Goal: Book appointment/travel/reservation

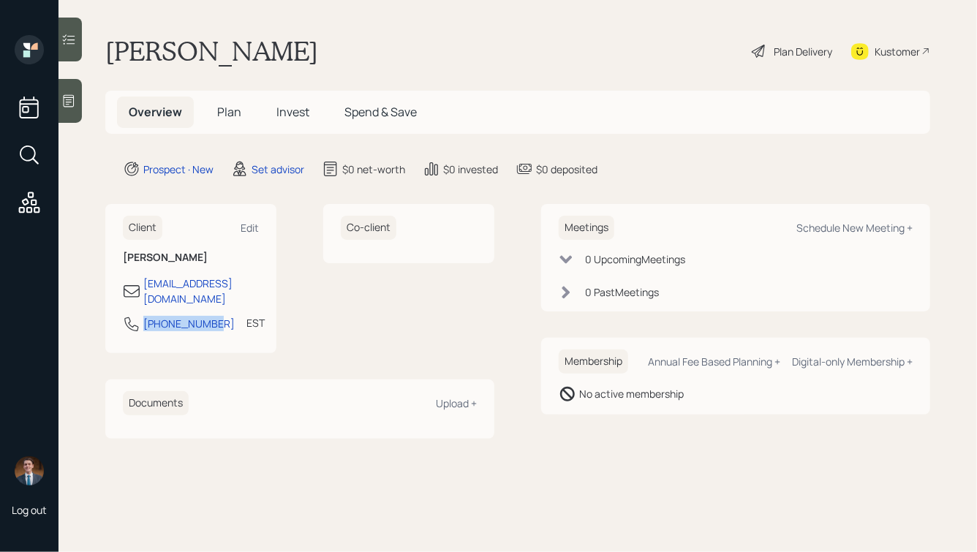
drag, startPoint x: 212, startPoint y: 306, endPoint x: 137, endPoint y: 311, distance: 75.5
click at [137, 315] on div "[PHONE_NUMBER] EST Currently 11:45 AM" at bounding box center [191, 328] width 136 height 26
copy div "[PHONE_NUMBER]"
click at [841, 228] on div "Schedule New Meeting +" at bounding box center [854, 228] width 116 height 14
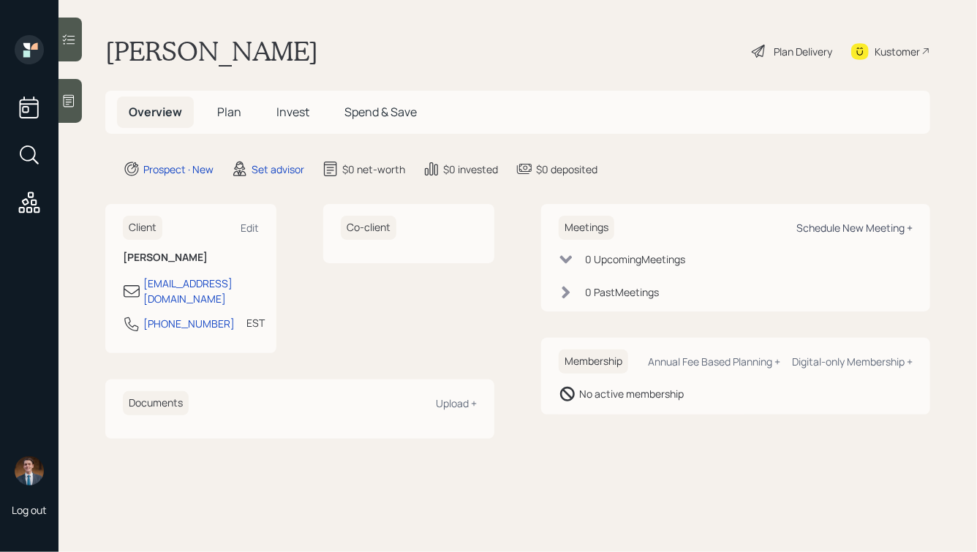
select select "round-[PERSON_NAME]"
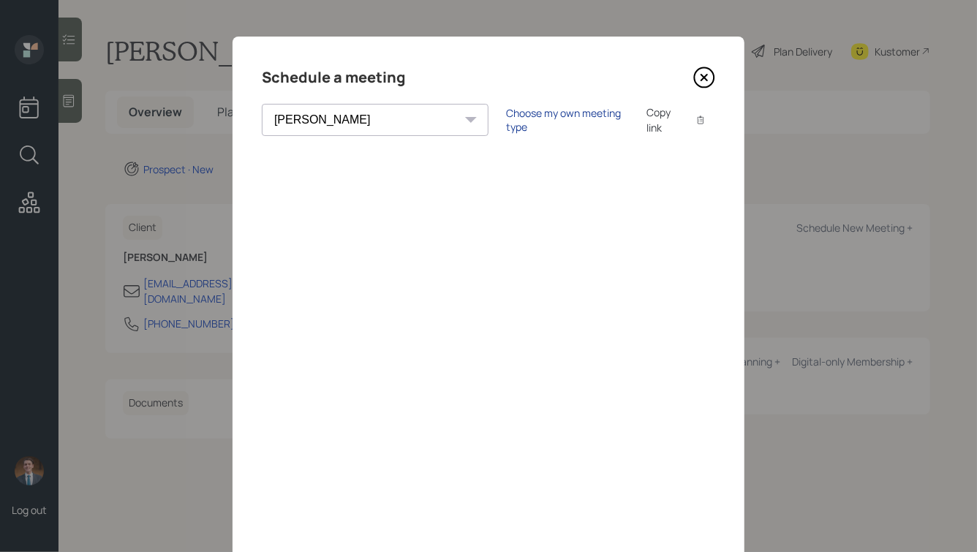
click at [506, 118] on div "Choose my own meeting type" at bounding box center [567, 120] width 123 height 28
